Goal: Task Accomplishment & Management: Manage account settings

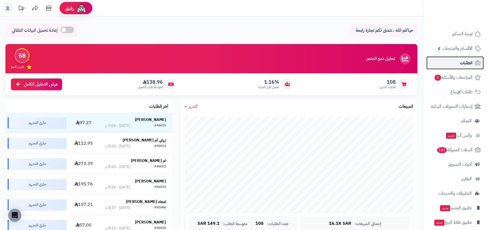
click at [466, 58] on link "الطلبات" at bounding box center [454, 62] width 57 height 13
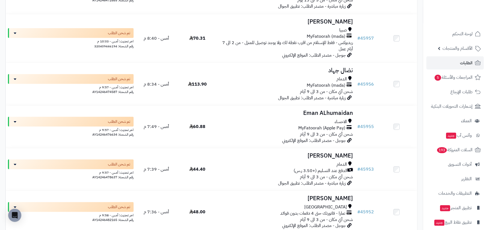
scroll to position [2483, 0]
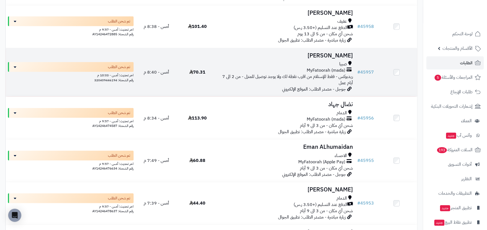
click at [336, 97] on td "محمد عطيفي صبيا MyFatoorah (mada) ريدبوكس - فقط للإستلام من اقرب نقطة لك ولا يو…" at bounding box center [286, 72] width 137 height 49
click at [339, 83] on span "ريدبوكس - فقط للإستلام من اقرب نقطة لك ولا يوجد توصيل للمنزل - من 2 الى 7 أيام …" at bounding box center [287, 79] width 131 height 13
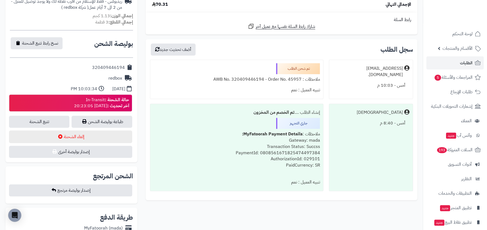
scroll to position [203, 0]
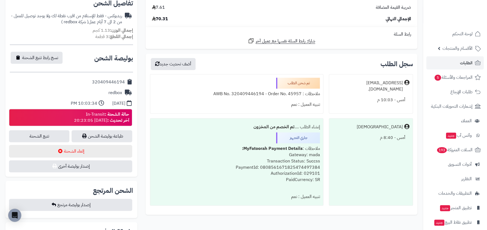
click at [116, 87] on div "redbox" at bounding box center [71, 92] width 123 height 11
click at [53, 130] on link "تتبع الشحنة" at bounding box center [39, 136] width 60 height 12
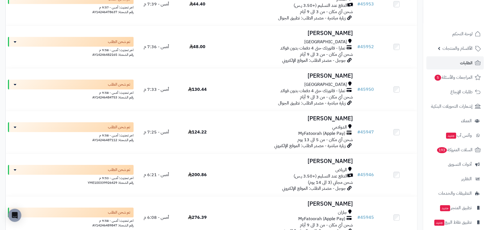
scroll to position [2751, 0]
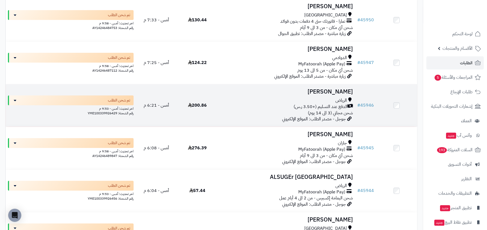
click at [342, 102] on td "هيثم عبدالله الرياض الدفع عند التسليم (+3.50 ر.س) شحن مجاني (3 الى 14 يوم) جوجل…" at bounding box center [286, 105] width 137 height 42
click at [338, 109] on span "الدفع عند التسليم (+3.50 ر.س)" at bounding box center [320, 106] width 54 height 6
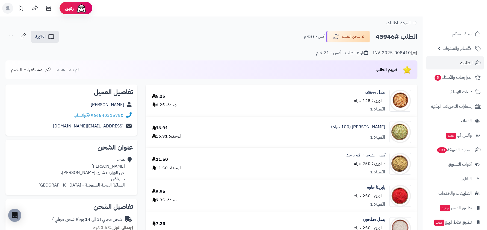
click at [137, 45] on div "INV-2025-008410 تاريخ الطلب : أمس - 6:21 م" at bounding box center [211, 49] width 412 height 13
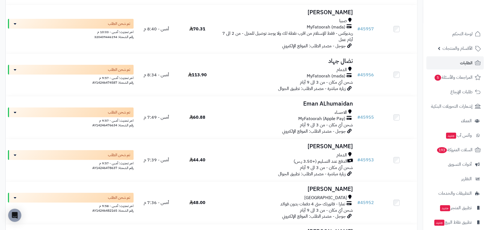
scroll to position [3021, 0]
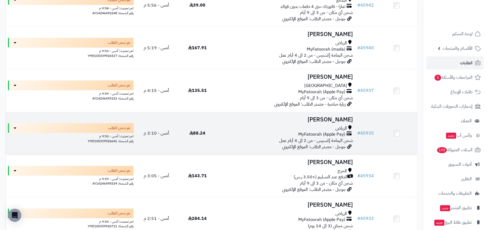
click at [336, 120] on td "Asma Walid الرياض MyFatoorah (Apple Pay) شحن اليمامة إكسبرس - من 2 الى 4 أيام ع…" at bounding box center [286, 133] width 137 height 42
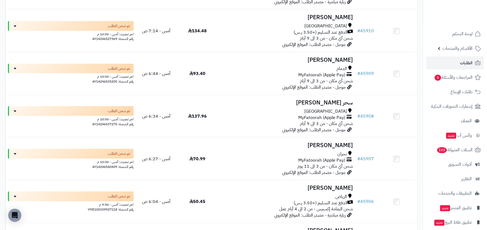
scroll to position [4213, 0]
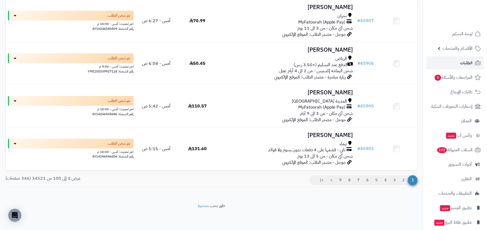
click at [405, 186] on div "1 2 3 4 5 6 7 8 9 > >|" at bounding box center [316, 181] width 210 height 12
click at [405, 183] on link "2" at bounding box center [403, 180] width 9 height 10
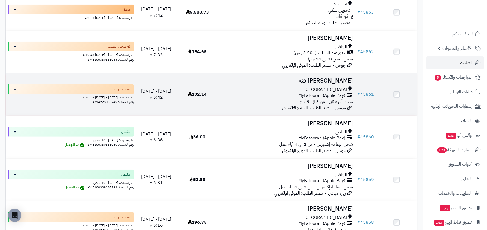
scroll to position [1074, 0]
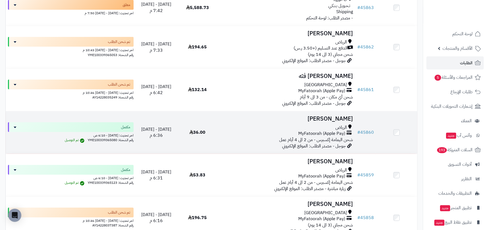
click at [345, 141] on span "شحن اليمامة إكسبرس - من 2 الى 4 أيام عمل" at bounding box center [316, 139] width 74 height 7
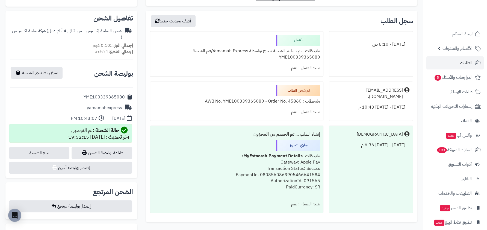
scroll to position [175, 0]
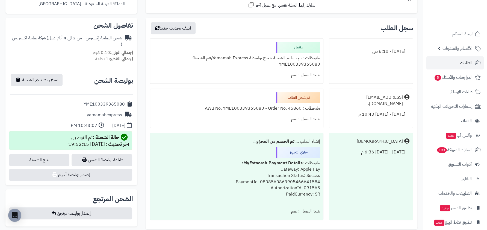
click at [278, 99] on div "تم شحن الطلب" at bounding box center [298, 97] width 44 height 11
click at [251, 103] on div "ملاحظات : AWB No. YME100339365080 - Order No. 45860" at bounding box center [236, 108] width 167 height 11
click at [252, 107] on div "ملاحظات : AWB No. YME100339365080 - Order No. 45860" at bounding box center [236, 108] width 167 height 11
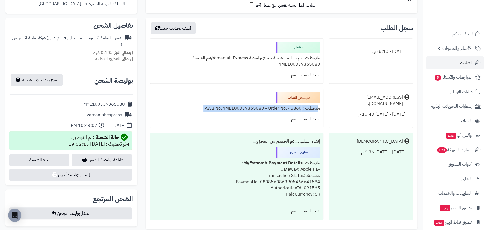
click at [285, 98] on div "تم شحن الطلب" at bounding box center [298, 97] width 44 height 11
click at [276, 104] on div "ملاحظات : AWB No. YME100339365080 - Order No. 45860" at bounding box center [236, 108] width 167 height 11
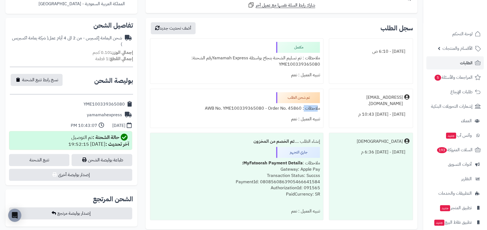
click at [276, 104] on div "ملاحظات : AWB No. YME100339365080 - Order No. 45860" at bounding box center [236, 108] width 167 height 11
click at [257, 108] on div "ملاحظات : AWB No. YME100339365080 - Order No. 45860" at bounding box center [236, 108] width 167 height 11
click at [232, 110] on div "ملاحظات : AWB No. YME100339365080 - Order No. 45860" at bounding box center [236, 108] width 167 height 11
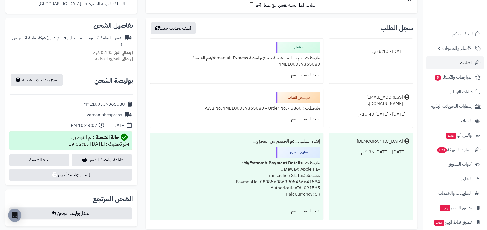
scroll to position [0, 0]
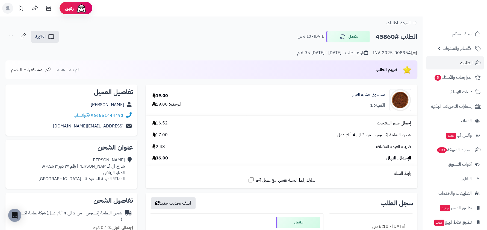
click at [16, 43] on div "INV-2025-008354 تاريخ الطلب : الأحد - ٣١ أغسطس ٢٠٢٥ - 6:36 م" at bounding box center [211, 49] width 412 height 13
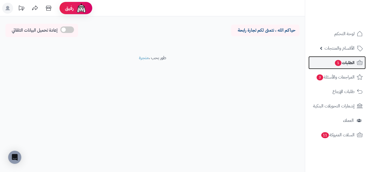
click at [317, 68] on link "الطلبات 1" at bounding box center [337, 62] width 57 height 13
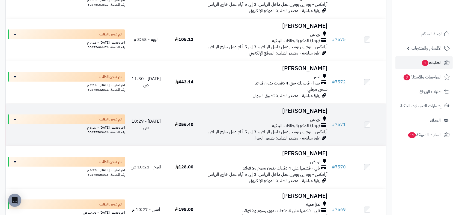
scroll to position [160, 0]
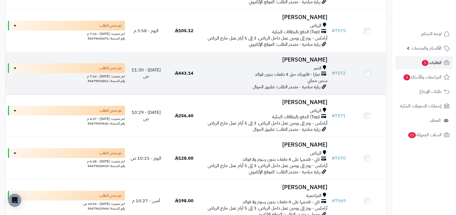
click at [298, 91] on td "Haneen Nas الخبر تمارا - فاتورتك حتى 4 دفعات بدون فوائد شحن مجاني زيارة مباشرة …" at bounding box center [266, 73] width 127 height 42
click at [309, 80] on span "شحن مجاني" at bounding box center [318, 81] width 20 height 7
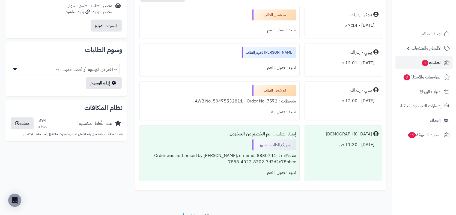
scroll to position [476, 0]
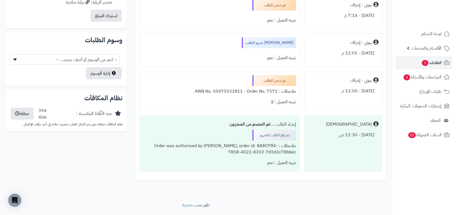
click at [267, 92] on div "ملاحظات : AWB No. 50475532811 - Order No. 7572" at bounding box center [219, 91] width 153 height 11
click at [289, 52] on div at bounding box center [219, 50] width 153 height 4
click at [328, 76] on div "بيوتي - إشراف" at bounding box center [343, 80] width 70 height 11
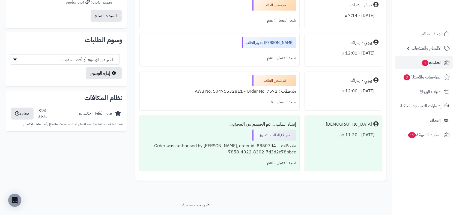
click at [328, 76] on div "بيوتي - إشراف" at bounding box center [343, 80] width 70 height 11
click at [276, 41] on div "جاري تجهيز الطلب" at bounding box center [269, 42] width 54 height 11
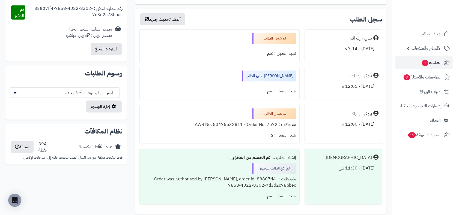
scroll to position [442, 0]
click at [289, 41] on div "تم شحن الطلب" at bounding box center [275, 38] width 44 height 11
click at [274, 41] on div "تم شحن الطلب" at bounding box center [275, 38] width 44 height 11
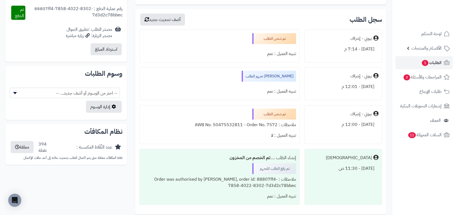
click at [274, 41] on div "تم شحن الطلب" at bounding box center [275, 38] width 44 height 11
click at [322, 77] on div "بيوتي - إشراف" at bounding box center [343, 76] width 70 height 11
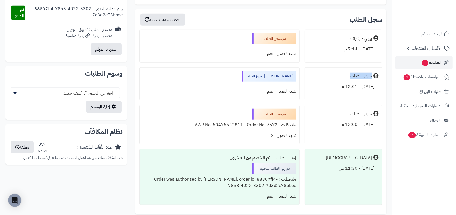
click at [322, 85] on div "اليوم - 12:01 م" at bounding box center [343, 87] width 70 height 11
click at [256, 58] on div "تنبيه العميل : نعم" at bounding box center [219, 54] width 153 height 11
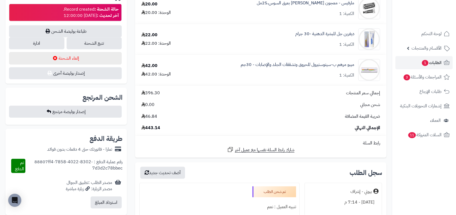
scroll to position [264, 0]
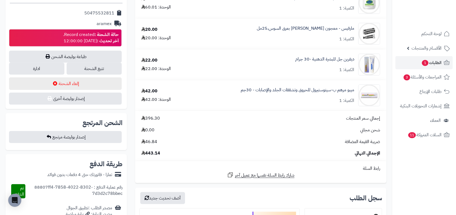
click at [97, 43] on strong "آخر تحديث :" at bounding box center [108, 41] width 22 height 7
click at [104, 33] on strong "حالة الشحنة :" at bounding box center [106, 34] width 24 height 7
click at [97, 66] on link "تتبع الشحنة" at bounding box center [94, 69] width 55 height 12
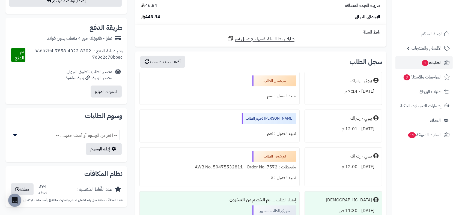
scroll to position [399, 0]
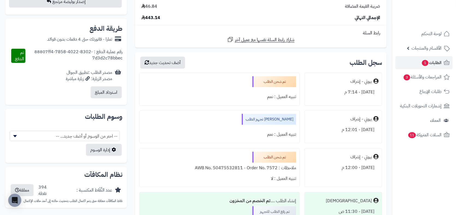
click at [326, 93] on div "اليوم - 7:14 م" at bounding box center [343, 92] width 70 height 11
click at [315, 95] on div "اليوم - 7:14 م" at bounding box center [343, 92] width 70 height 11
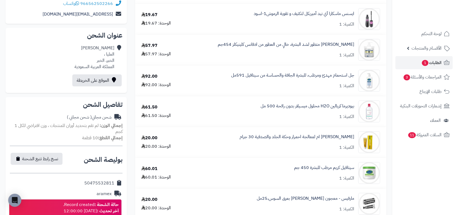
scroll to position [0, 0]
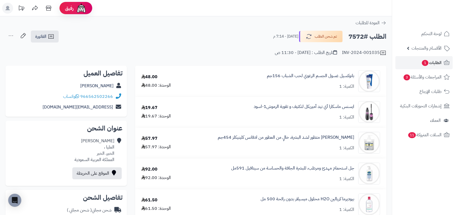
click at [91, 39] on div "الطلب #7572 تم شحن الطلب اليوم - 7:14 م الفاتورة طباعة الفاتورة إرسال الفاتورة …" at bounding box center [195, 36] width 381 height 13
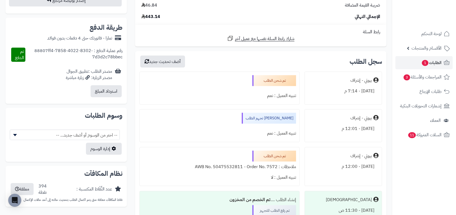
scroll to position [413, 0]
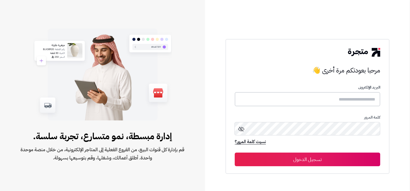
type input "**********"
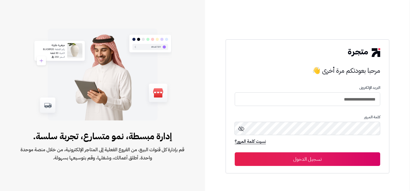
click at [315, 161] on button "تسجيل الدخول" at bounding box center [308, 160] width 146 height 14
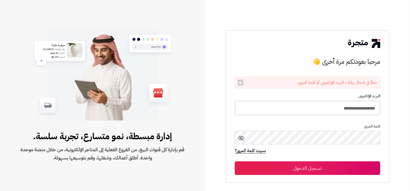
click at [336, 107] on input "**********" at bounding box center [308, 108] width 146 height 14
type input "**********"
click at [235, 161] on button "تسجيل الدخول" at bounding box center [308, 168] width 146 height 14
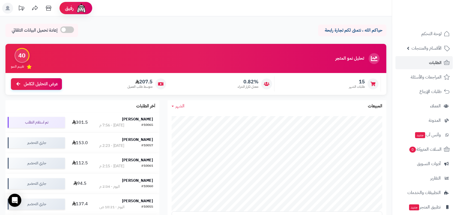
click at [405, 66] on link "الطلبات" at bounding box center [424, 62] width 57 height 13
click at [405, 59] on link "الطلبات" at bounding box center [424, 62] width 57 height 13
click at [405, 61] on span "الطلبات" at bounding box center [435, 63] width 13 height 8
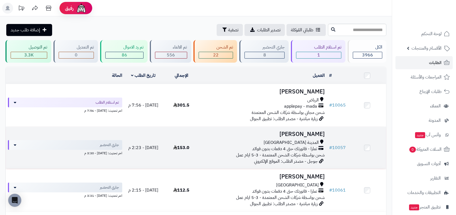
click at [298, 144] on span "المدينة المنورة" at bounding box center [291, 143] width 55 height 6
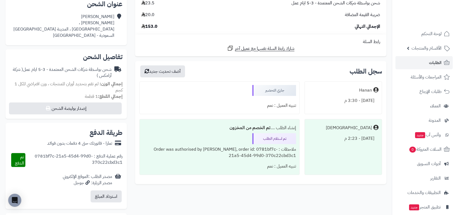
scroll to position [123, 0]
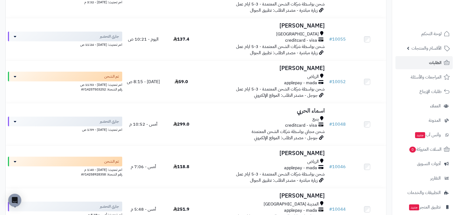
scroll to position [333, 0]
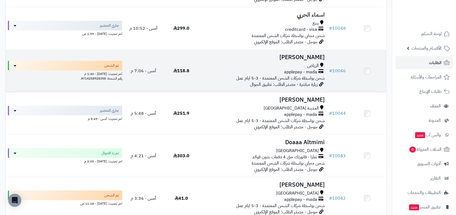
click at [309, 76] on span "شحن بواسطة شركات الشحن المعتمدة - 3-5 ايام عمل" at bounding box center [280, 78] width 89 height 7
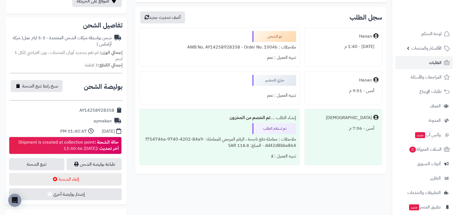
scroll to position [157, 0]
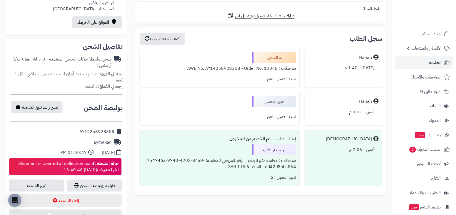
click at [283, 100] on div "جاري التحضير" at bounding box center [275, 101] width 44 height 11
click at [326, 109] on div "أمس - 9:01 م" at bounding box center [343, 112] width 70 height 11
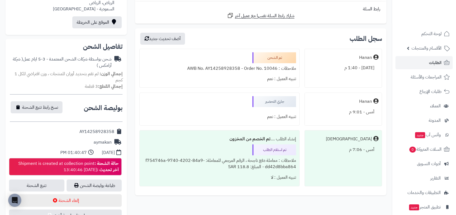
click at [326, 109] on div "أمس - 9:01 م" at bounding box center [343, 112] width 70 height 11
click at [265, 66] on div "ملاحظات : AWB No. AY14258928358 - Order No. 10046" at bounding box center [219, 68] width 153 height 11
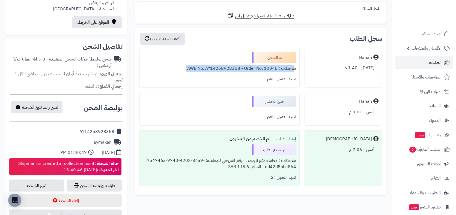
click at [205, 69] on div "ملاحظات : AWB No. AY14258928358 - Order No. 10046" at bounding box center [219, 68] width 153 height 11
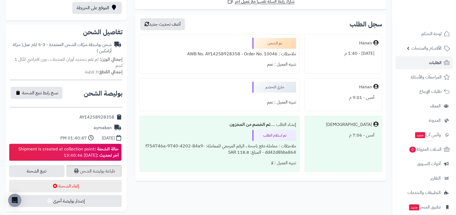
scroll to position [193, 0]
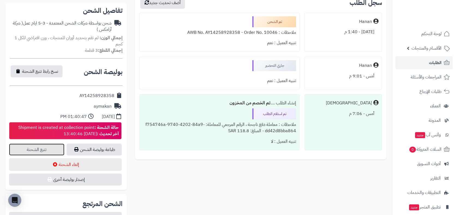
click at [54, 147] on link "تتبع الشحنة" at bounding box center [36, 150] width 55 height 12
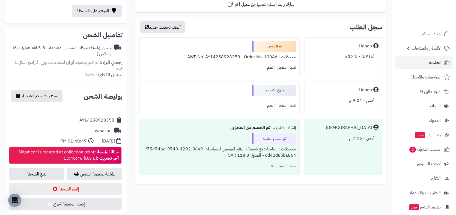
click at [310, 84] on div "Hanan أمس - 9:01 م" at bounding box center [344, 97] width 78 height 33
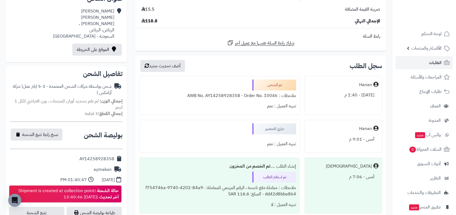
click at [278, 82] on div "تم الشحن" at bounding box center [275, 85] width 44 height 11
click at [286, 87] on div "تم الشحن" at bounding box center [275, 85] width 44 height 11
click at [440, 65] on span "الطلبات" at bounding box center [435, 63] width 13 height 8
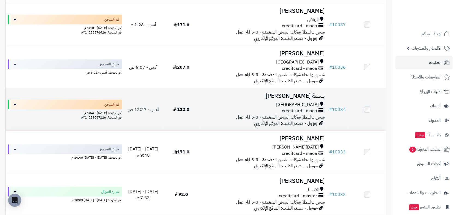
scroll to position [668, 0]
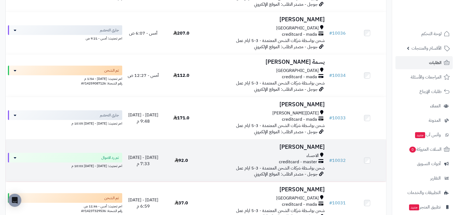
click at [303, 162] on span "creditcard - master" at bounding box center [298, 162] width 38 height 6
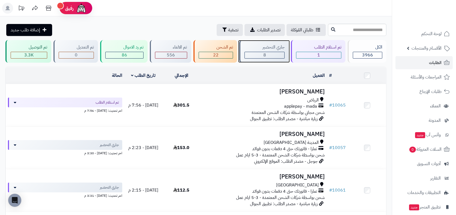
click at [279, 55] on div "8" at bounding box center [265, 55] width 40 height 6
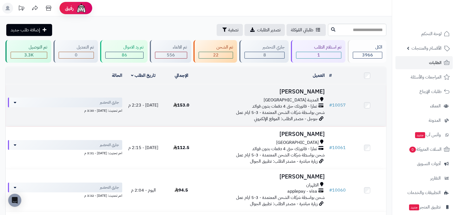
click at [295, 108] on span "تمارا - فاتورتك حتى 4 دفعات بدون فوائد" at bounding box center [285, 106] width 65 height 6
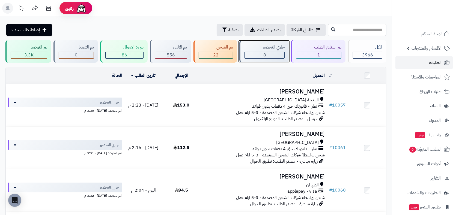
click at [271, 54] on div "8" at bounding box center [265, 55] width 40 height 6
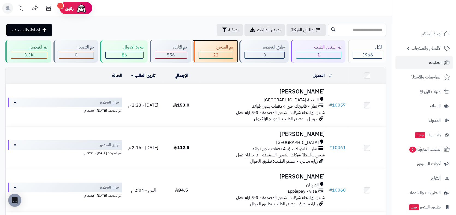
click at [223, 61] on div "تم الشحن 22" at bounding box center [216, 51] width 44 height 23
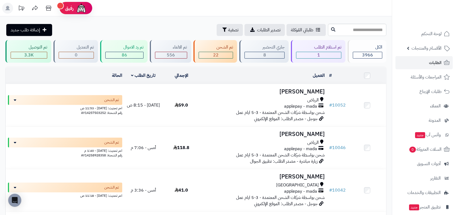
click at [269, 51] on div "جاري التحضير 8" at bounding box center [263, 51] width 49 height 23
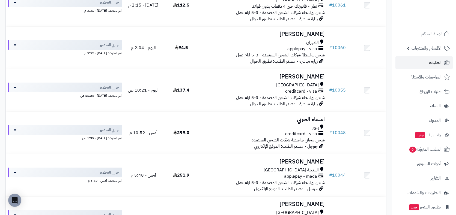
scroll to position [205, 0]
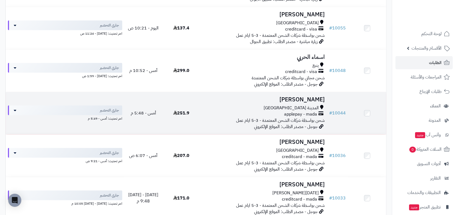
click at [297, 126] on span "جوجل - مصدر الطلب: الموقع الإلكتروني" at bounding box center [286, 127] width 64 height 7
click at [312, 109] on span "المدينة [GEOGRAPHIC_DATA]" at bounding box center [291, 108] width 55 height 6
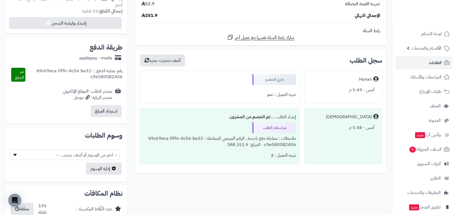
scroll to position [264, 0]
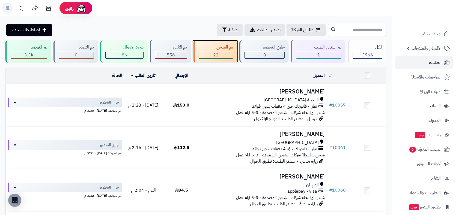
click at [230, 54] on div "22" at bounding box center [216, 55] width 34 height 6
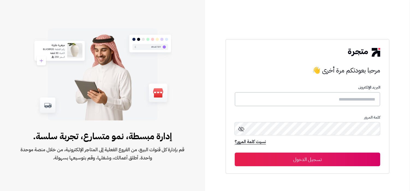
click at [282, 100] on input "text" at bounding box center [308, 99] width 146 height 14
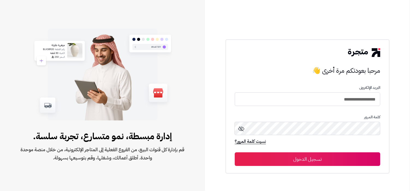
type input "**********"
click at [235, 153] on button "تسجيل الدخول" at bounding box center [308, 160] width 146 height 14
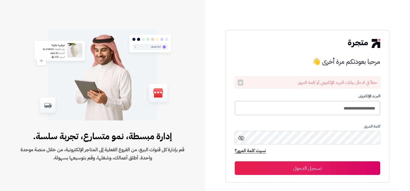
click at [291, 110] on input "**********" at bounding box center [308, 108] width 146 height 14
click at [235, 161] on button "تسجيل الدخول" at bounding box center [308, 168] width 146 height 14
click at [312, 105] on input "**********" at bounding box center [308, 108] width 146 height 14
type input "*******"
click at [235, 162] on button "تسجيل الدخول" at bounding box center [308, 169] width 146 height 14
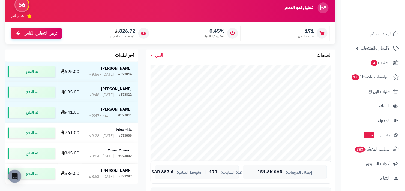
scroll to position [57, 0]
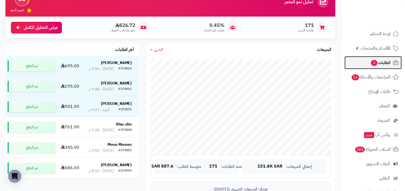
click at [379, 63] on span "الطلبات 3" at bounding box center [381, 63] width 20 height 8
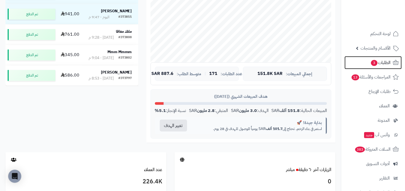
scroll to position [207, 0]
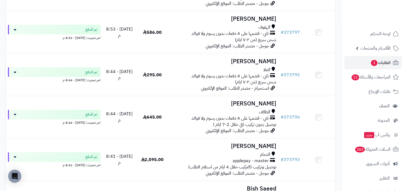
scroll to position [381, 0]
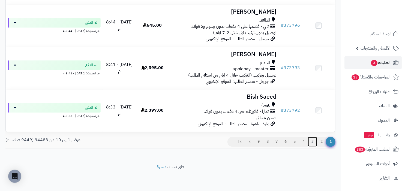
click at [317, 142] on link "3" at bounding box center [312, 142] width 9 height 10
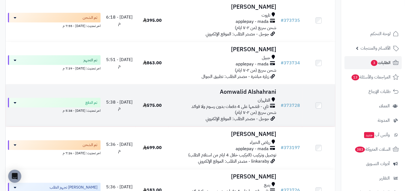
scroll to position [274, 0]
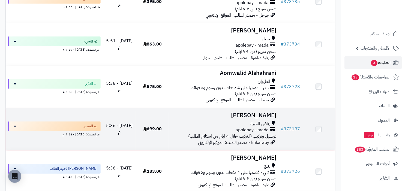
click at [263, 134] on span "applepay - mada" at bounding box center [252, 131] width 33 height 6
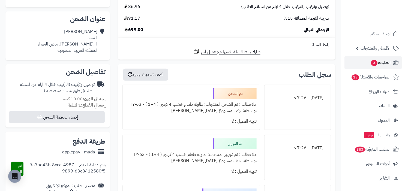
scroll to position [174, 0]
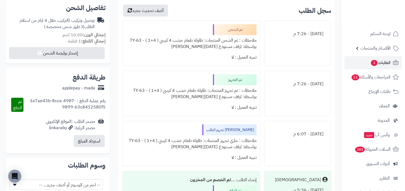
click at [238, 131] on div "[PERSON_NAME] تجهيز الطلب" at bounding box center [230, 130] width 54 height 11
click at [214, 144] on div "ملاحظات : جاري تجهيز المنتجات: طاولة طعام خشب 4 كرسي ( 4+1 ) - TY-63 بواسطة: ار…" at bounding box center [191, 144] width 131 height 17
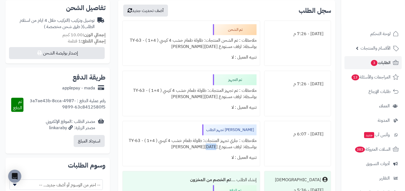
click at [214, 144] on div "ملاحظات : جاري تجهيز المنتجات: طاولة طعام خشب 4 كرسي ( 4+1 ) - TY-63 بواسطة: ار…" at bounding box center [191, 144] width 131 height 17
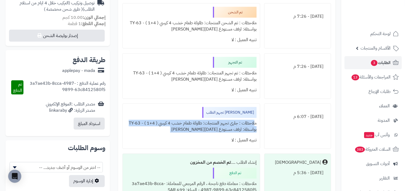
scroll to position [196, 0]
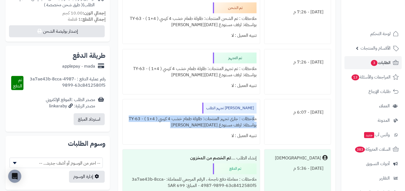
click at [226, 73] on div "ملاحظات : تم تجهيز المنتجات: طاولة طعام خشب 4 كرسي ( 4+1 ) - TY-63 بواسطة: ارفف…" at bounding box center [191, 72] width 131 height 17
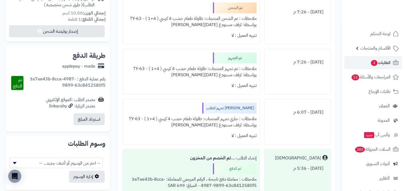
click at [226, 73] on div "ملاحظات : تم تجهيز المنتجات: طاولة طعام خشب 4 كرسي ( 4+1 ) - TY-63 بواسطة: ارفف…" at bounding box center [191, 72] width 131 height 17
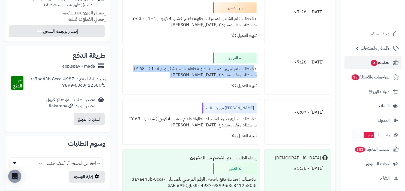
click at [225, 35] on div "تنبيه العميل : لا" at bounding box center [191, 35] width 131 height 11
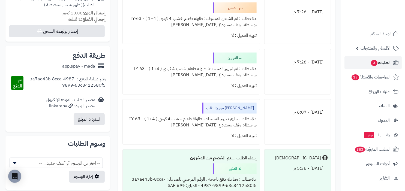
click at [234, 12] on div "تم الشحن" at bounding box center [235, 7] width 44 height 11
click at [224, 46] on ul "اليوم - 7:26 م تم الشحن ملاحظات : تم الشحن المنتجات: طاولة طعام خشب 4 كرسي ( 4+…" at bounding box center [227, 102] width 209 height 207
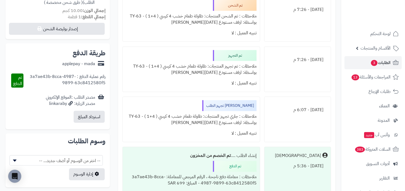
scroll to position [199, 0]
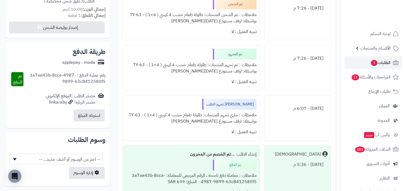
click at [229, 99] on div "[PERSON_NAME] تجهيز الطلب" at bounding box center [230, 104] width 54 height 11
copy div "[PERSON_NAME] تجهيز الطلب"
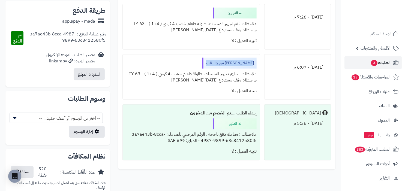
click at [275, 78] on div "اليوم - 6:07 م" at bounding box center [298, 77] width 67 height 46
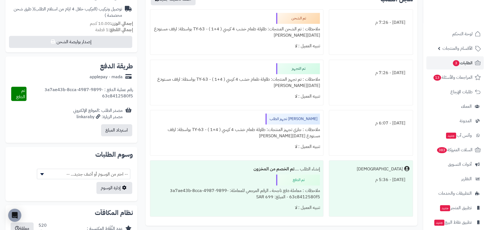
scroll to position [186, 0]
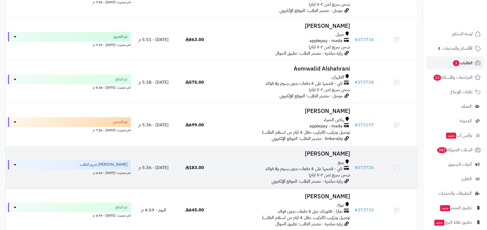
scroll to position [345, 0]
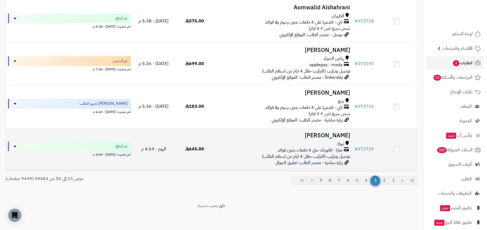
click at [345, 151] on icon at bounding box center [346, 150] width 5 height 6
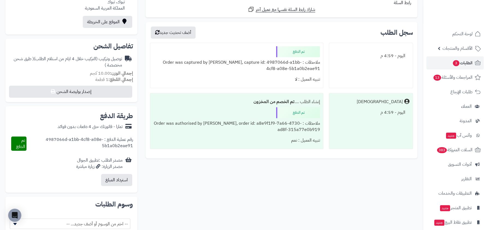
scroll to position [151, 0]
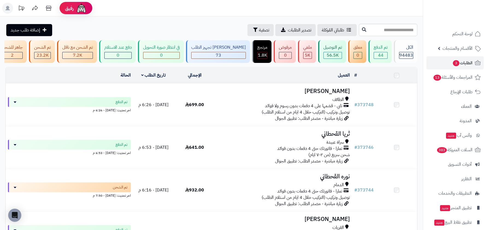
scroll to position [345, 0]
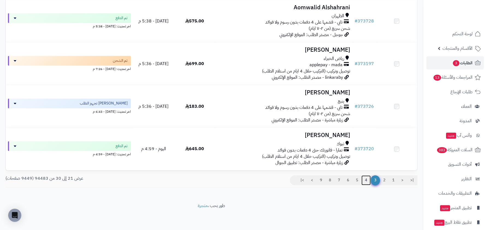
click at [363, 178] on link "4" at bounding box center [365, 180] width 9 height 10
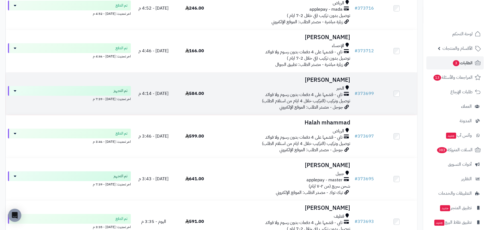
scroll to position [345, 0]
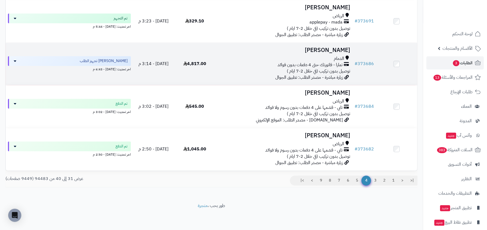
click at [332, 65] on span "تمارا - فاتورتك حتى 4 دفعات بدون فوائد" at bounding box center [309, 65] width 65 height 6
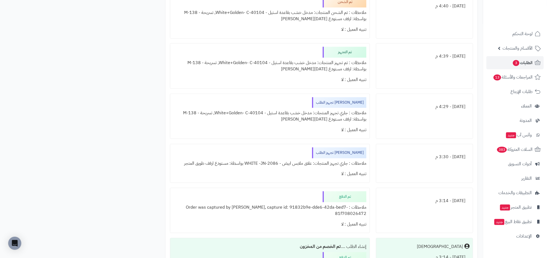
scroll to position [651, 0]
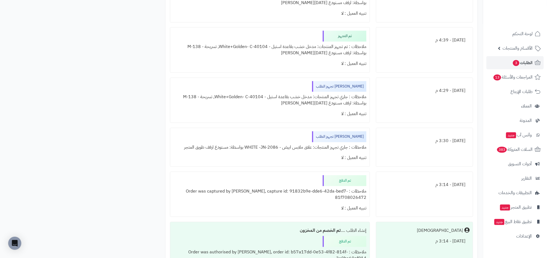
click at [344, 138] on div "[PERSON_NAME] تجهيز الطلب" at bounding box center [339, 136] width 54 height 11
click at [300, 147] on div "ملاحظات : جاري تجهيز المنتجات: علاق ملابس ابيض - WHITE -JN-2086 بواسطة: مستودع …" at bounding box center [270, 147] width 193 height 11
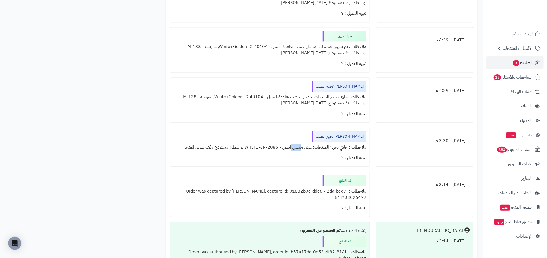
click at [300, 147] on div "ملاحظات : جاري تجهيز المنتجات: علاق ملابس ابيض - WHITE -JN-2086 بواسطة: مستودع …" at bounding box center [270, 147] width 193 height 11
click at [298, 157] on div "تنبيه العميل : لا" at bounding box center [270, 158] width 193 height 11
click at [311, 146] on div "ملاحظات : جاري تجهيز المنتجات: علاق ملابس ابيض - WHITE -JN-2086 بواسطة: مستودع …" at bounding box center [270, 147] width 193 height 11
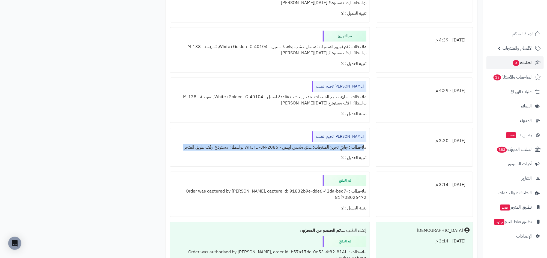
click at [304, 158] on div "تنبيه العميل : لا" at bounding box center [270, 158] width 193 height 11
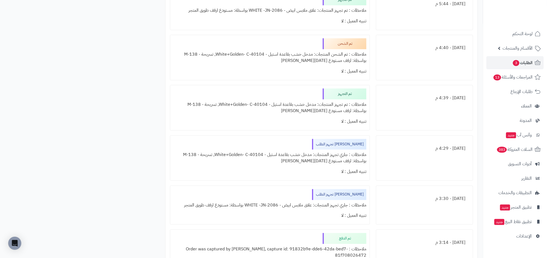
scroll to position [584, 0]
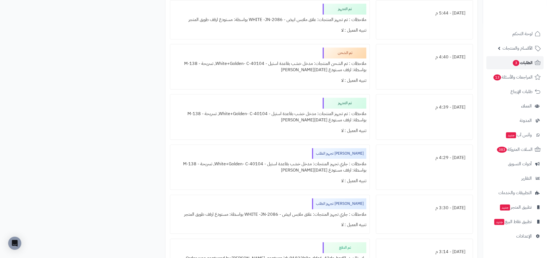
click at [487, 67] on link "الطلبات 3" at bounding box center [515, 62] width 57 height 13
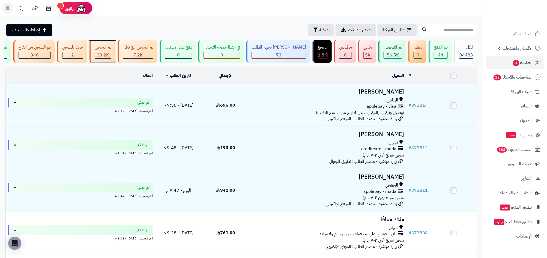
click at [109, 55] on span "23.2K" at bounding box center [103, 55] width 12 height 7
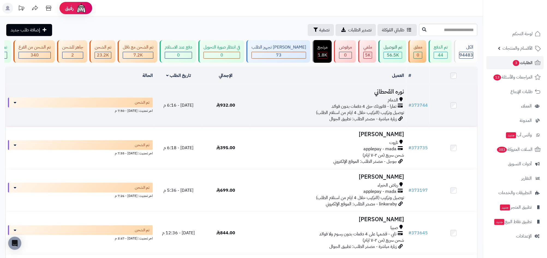
click at [377, 116] on span "توصيل وتركيب (التركيب خلال 4 ايام من استلام الطلب)" at bounding box center [360, 112] width 88 height 7
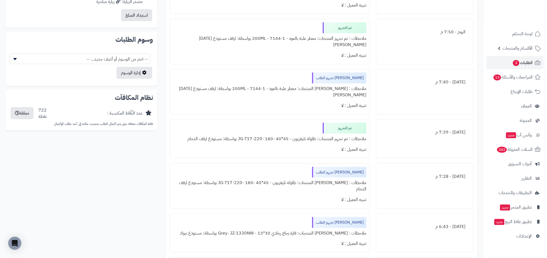
scroll to position [287, 0]
